Goal: Information Seeking & Learning: Learn about a topic

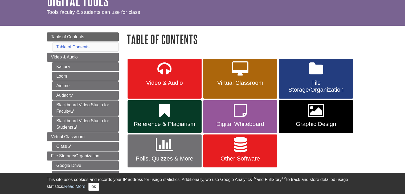
scroll to position [52, 0]
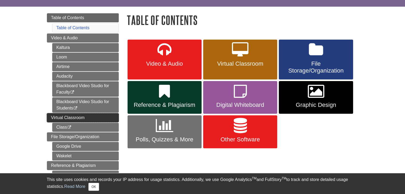
click at [72, 116] on span "Virtual Classroom" at bounding box center [68, 117] width 34 height 5
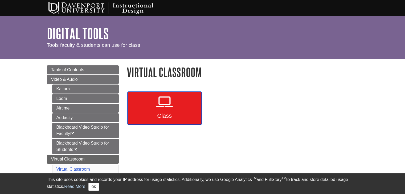
click at [162, 114] on span "Class" at bounding box center [164, 116] width 66 height 7
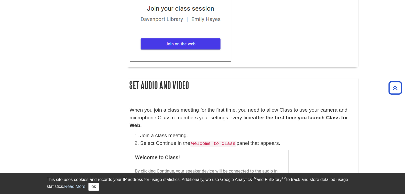
scroll to position [338, 0]
